Goal: Transaction & Acquisition: Subscribe to service/newsletter

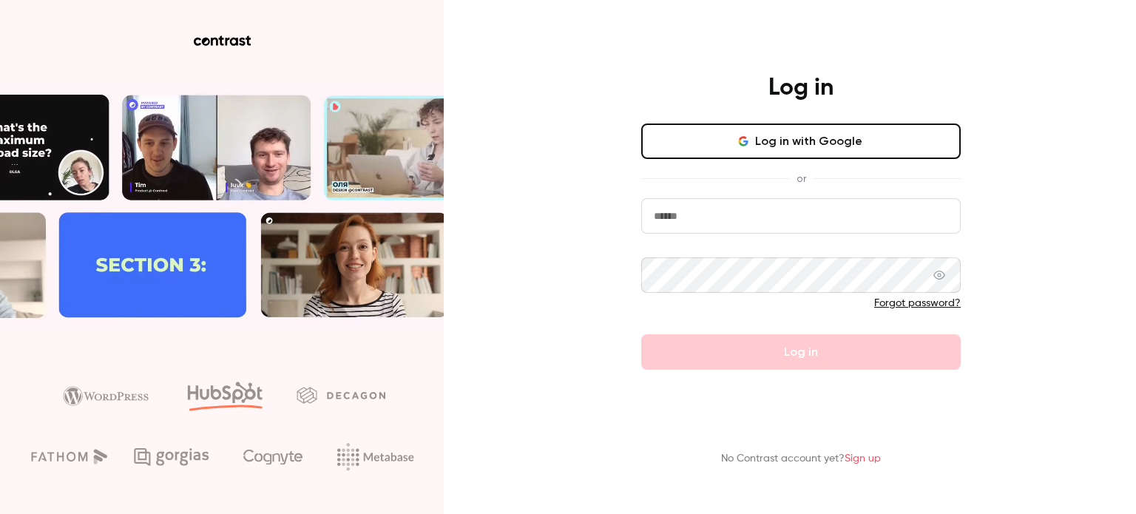
click at [714, 206] on input "email" at bounding box center [800, 215] width 319 height 35
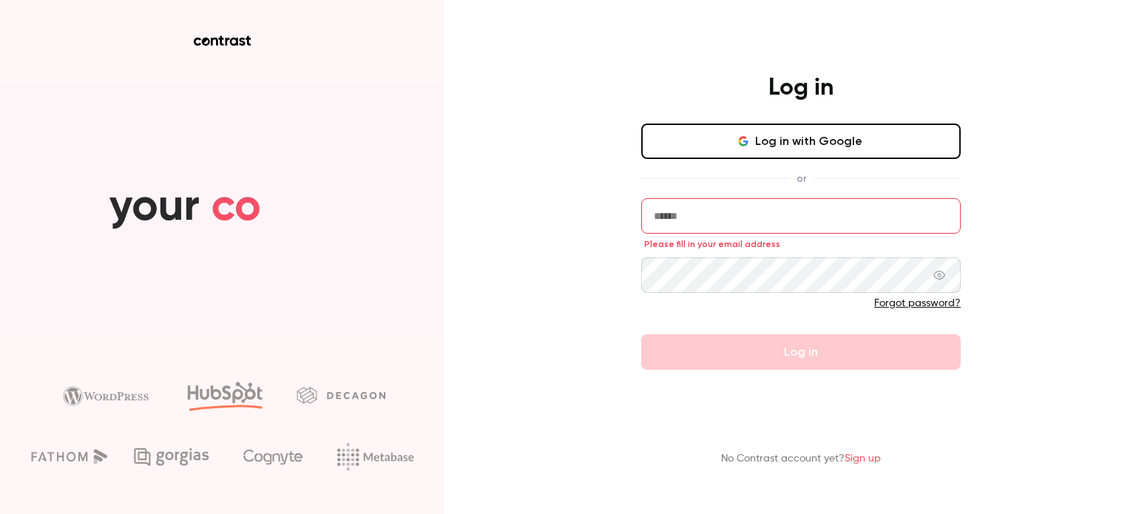
click at [721, 186] on div "Log in with Google or Please fill in your email address Forgot password? Log in" at bounding box center [800, 246] width 319 height 246
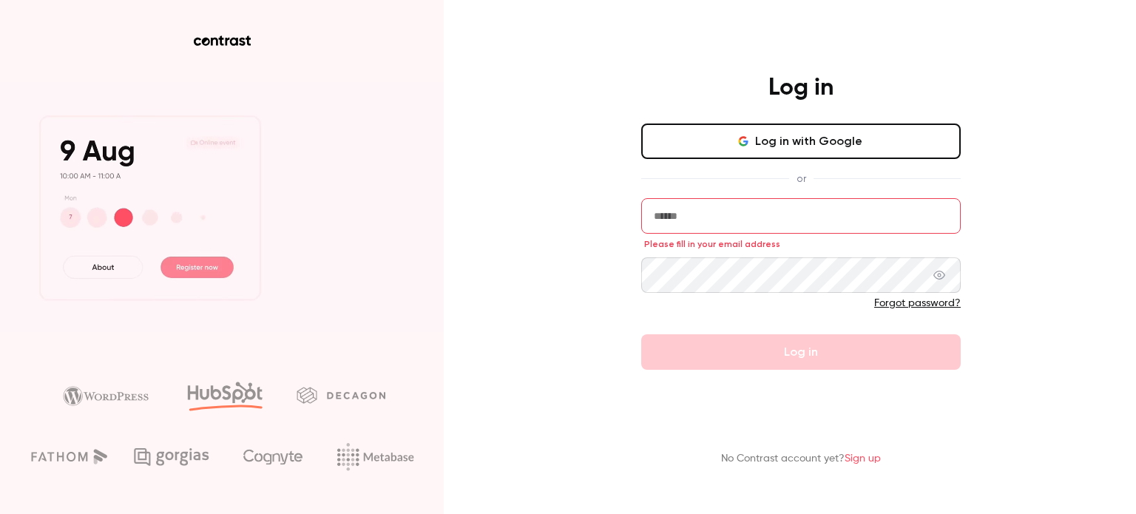
click at [747, 221] on input "email" at bounding box center [800, 215] width 319 height 35
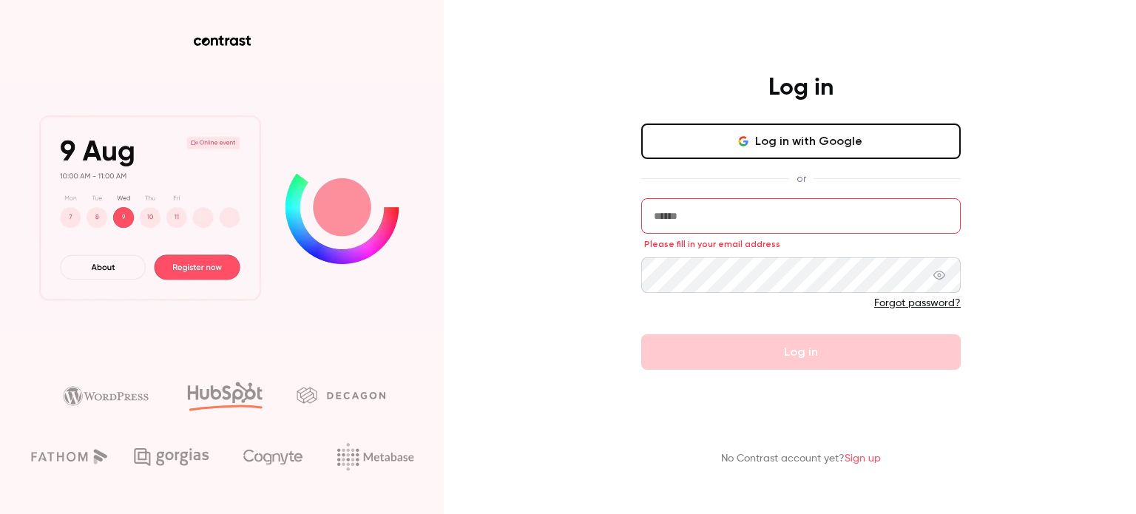
paste input "**********"
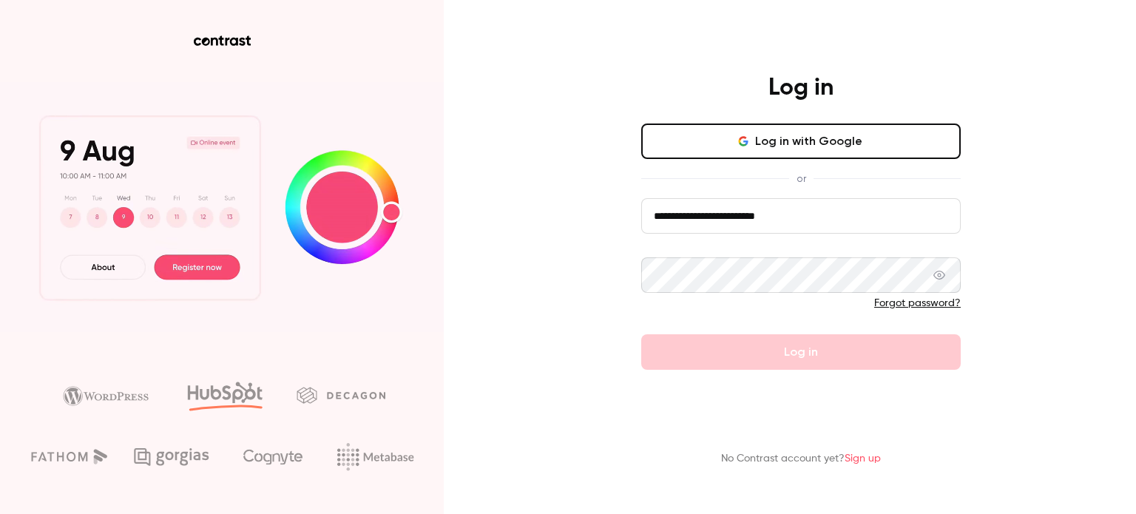
type input "**********"
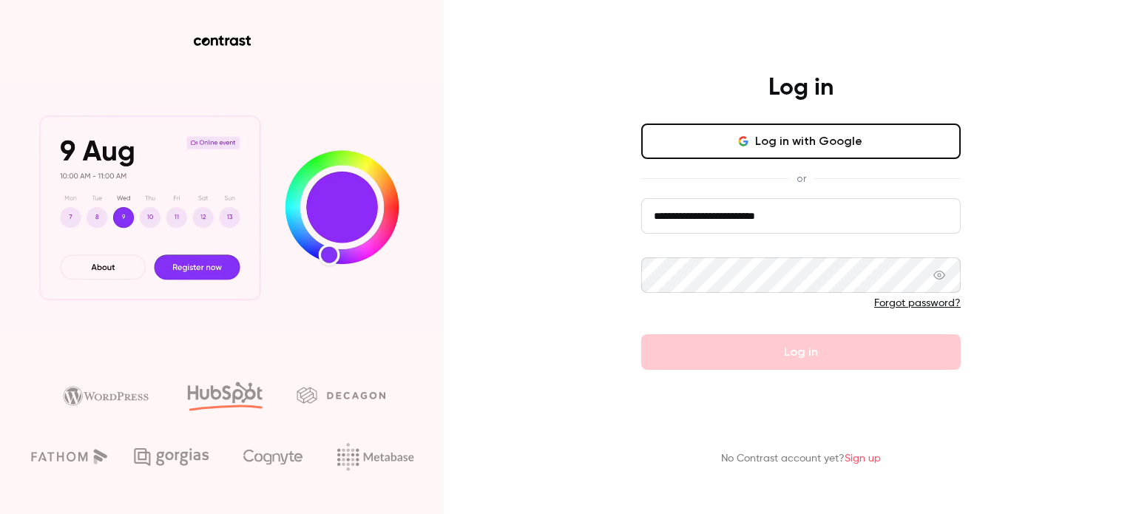
drag, startPoint x: 1096, startPoint y: 247, endPoint x: 1019, endPoint y: 248, distance: 76.9
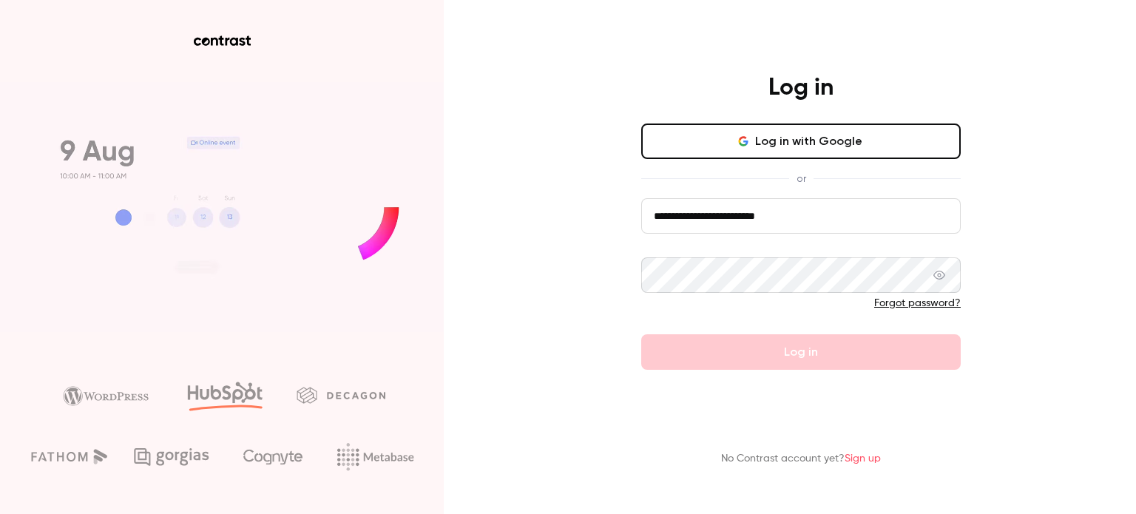
click at [1095, 247] on div "**********" at bounding box center [568, 257] width 1136 height 514
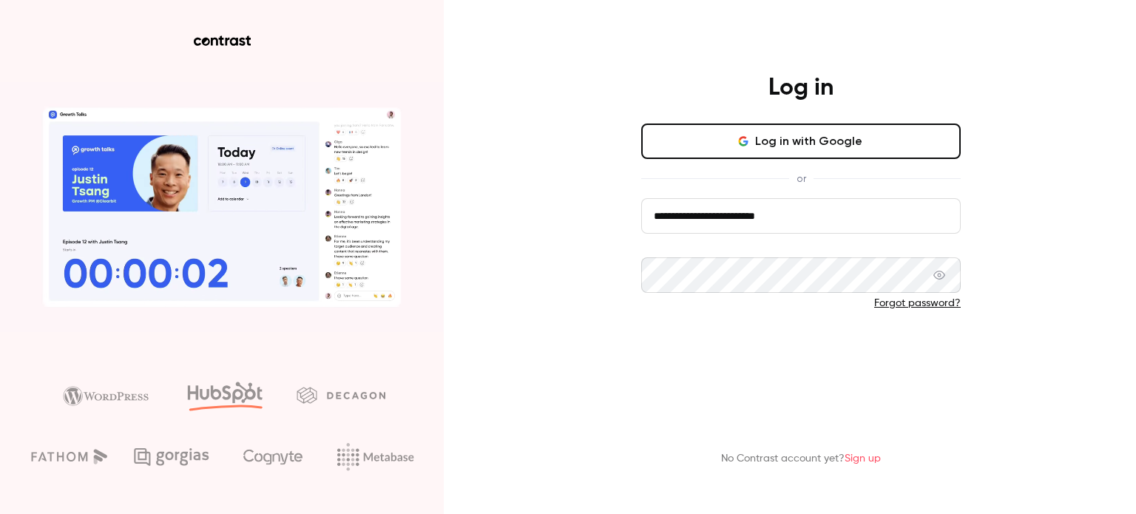
click at [787, 365] on button "Log in" at bounding box center [800, 351] width 319 height 35
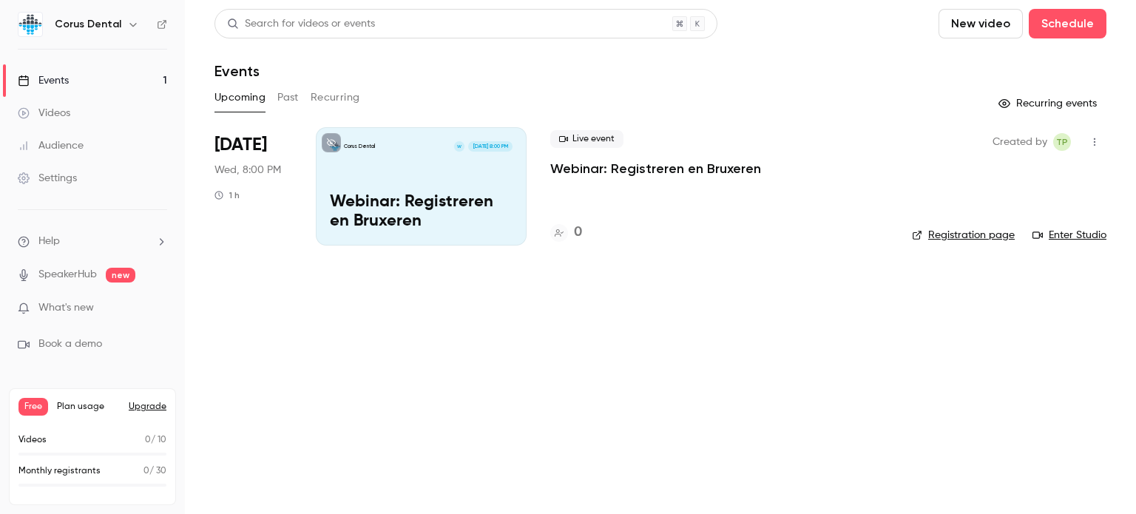
click at [104, 18] on h6 "Corus Dental" at bounding box center [88, 24] width 67 height 15
click at [129, 21] on icon "button" at bounding box center [133, 24] width 12 height 12
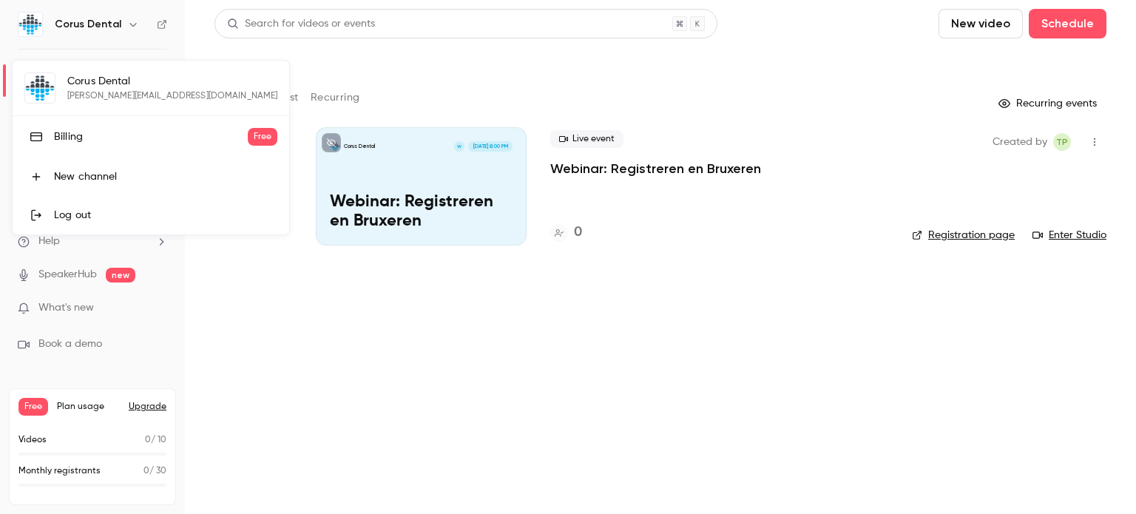
click at [129, 21] on div at bounding box center [568, 257] width 1136 height 514
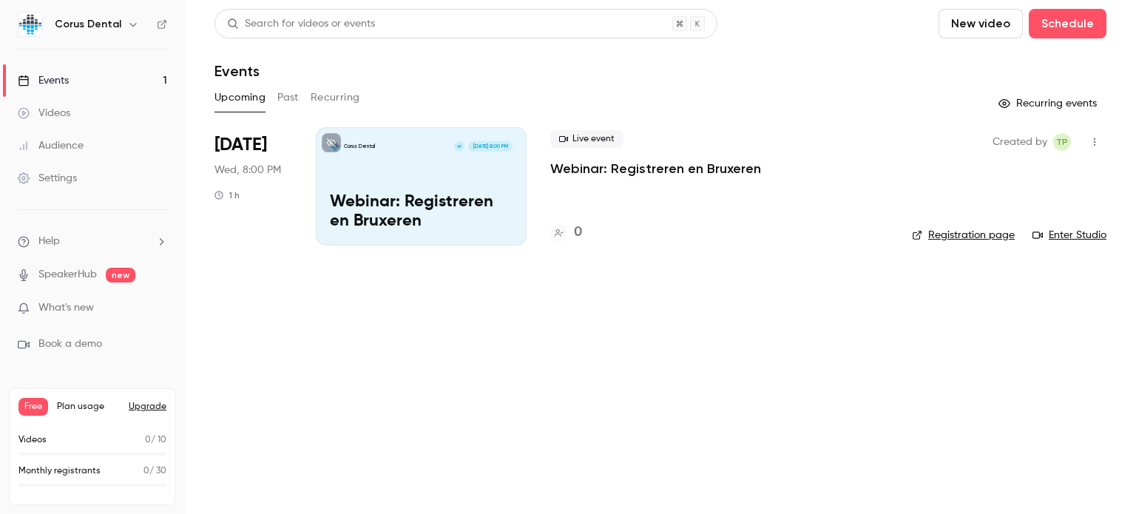
click at [61, 183] on div "Settings" at bounding box center [47, 178] width 59 height 15
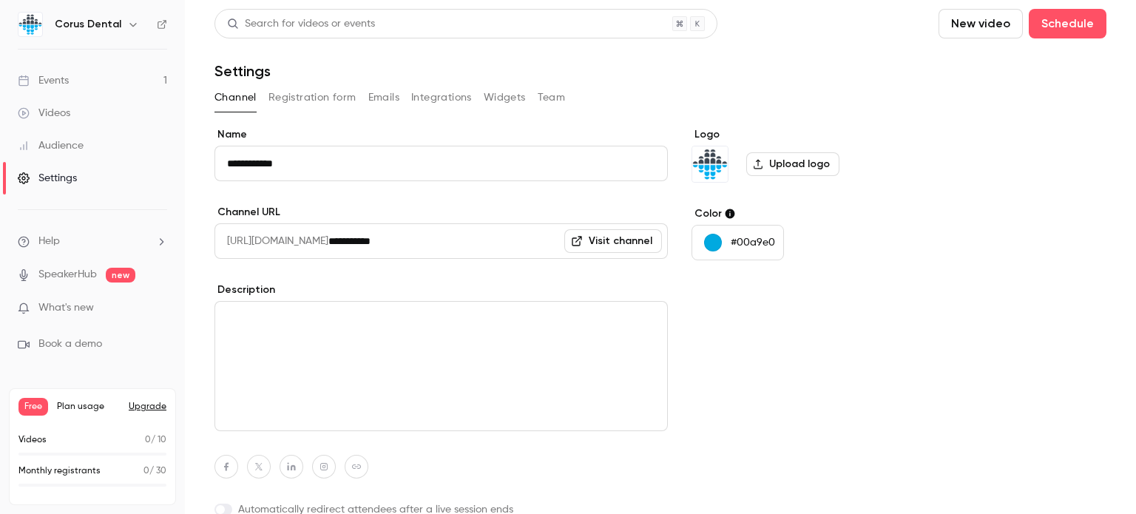
click at [421, 99] on button "Integrations" at bounding box center [441, 98] width 61 height 24
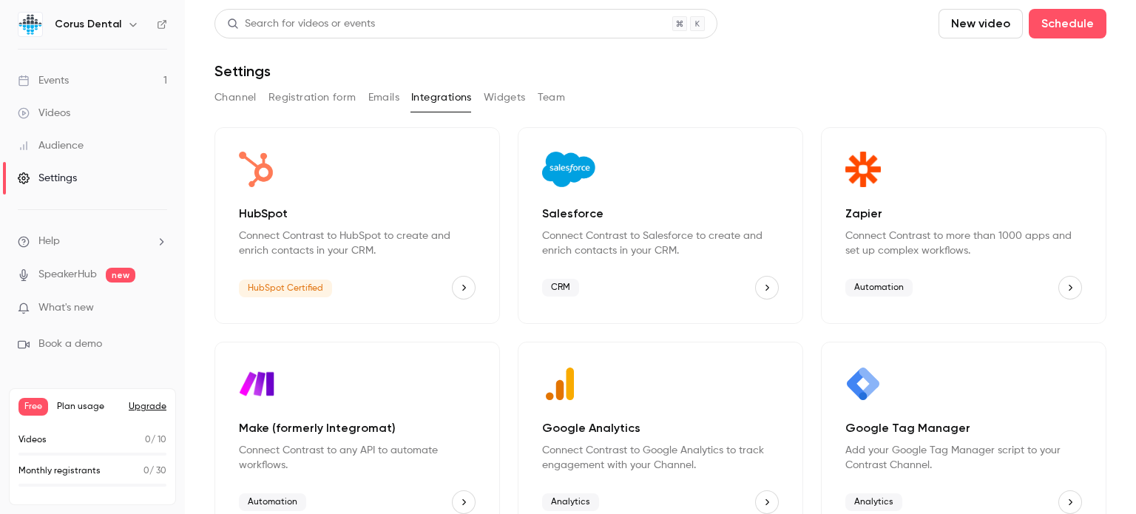
click at [286, 27] on div "Search for videos or events" at bounding box center [301, 24] width 148 height 16
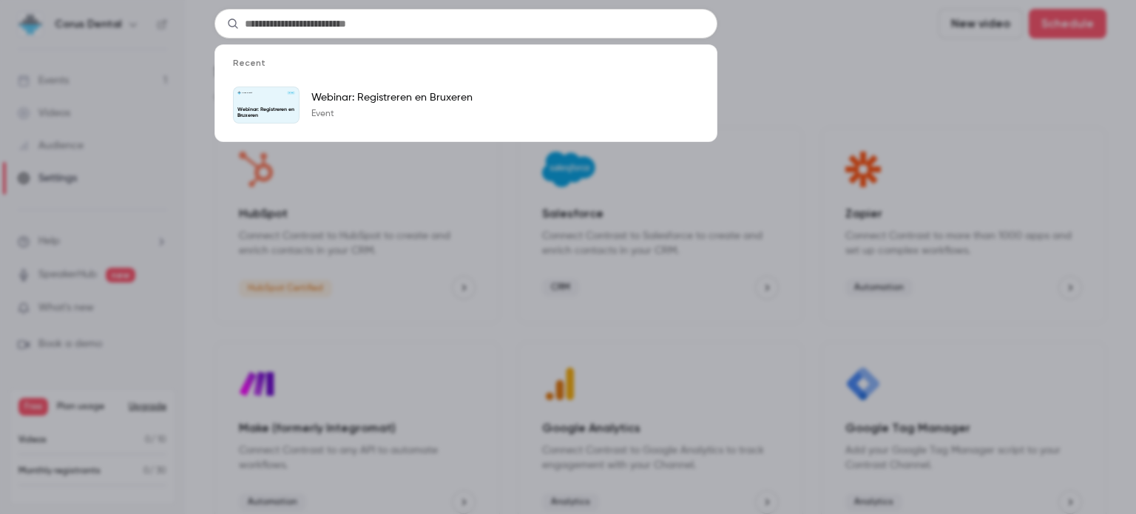
click at [190, 61] on div "Recent Corus Dental [DATE] Webinar: Registreren en Bruxeren Webinar: Registrere…" at bounding box center [568, 257] width 1136 height 514
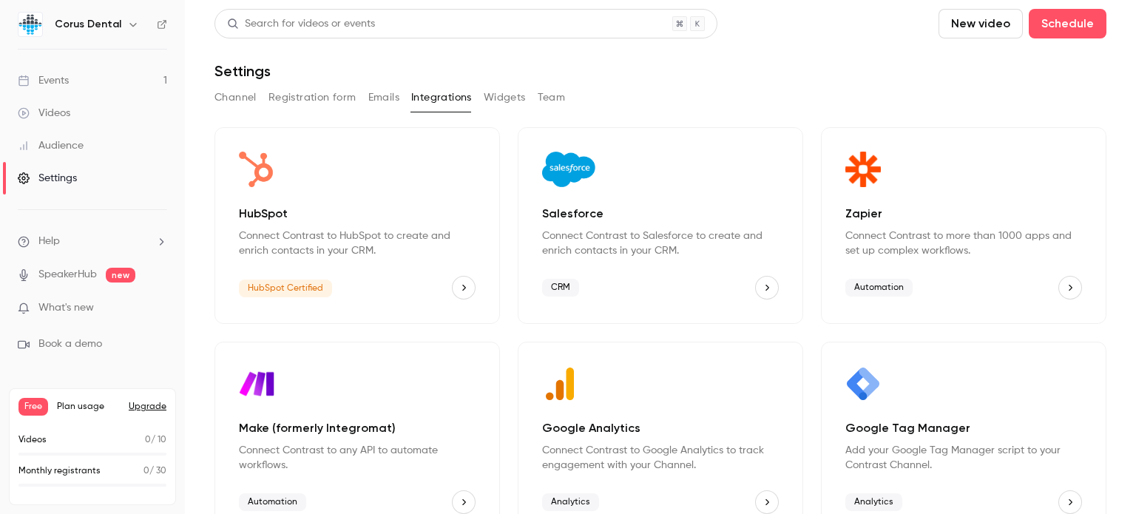
click at [112, 21] on h6 "Corus Dental" at bounding box center [88, 24] width 67 height 15
click at [127, 25] on icon "button" at bounding box center [133, 24] width 12 height 12
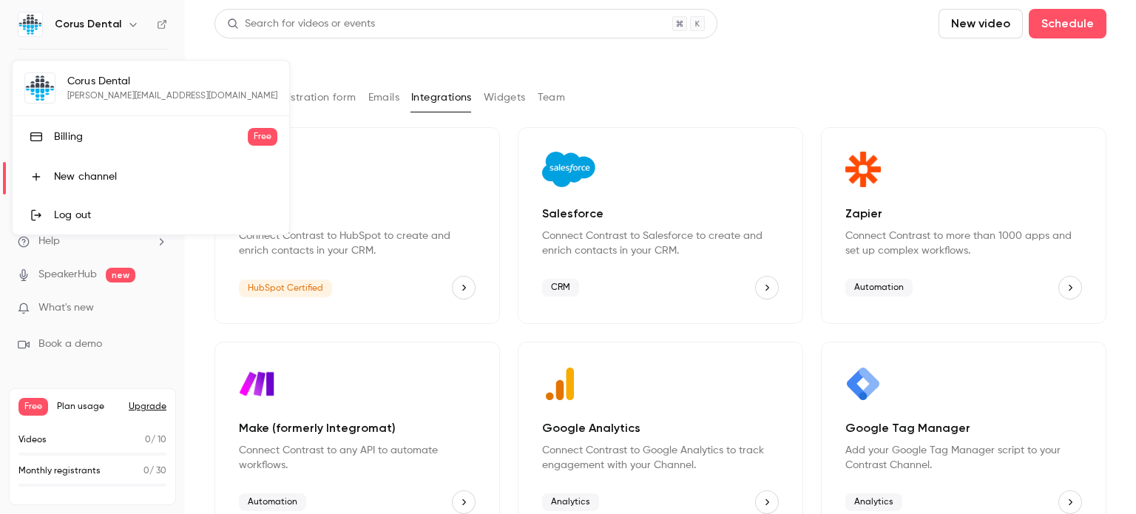
click at [68, 140] on div "Billing" at bounding box center [151, 136] width 194 height 15
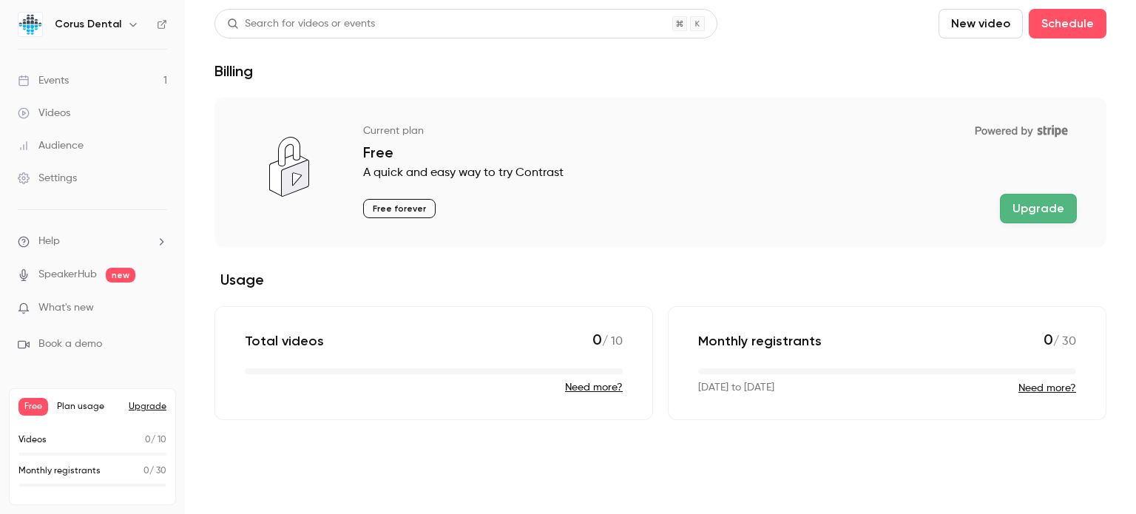
click at [1051, 207] on button "Upgrade" at bounding box center [1038, 209] width 77 height 30
